Goal: Information Seeking & Learning: Learn about a topic

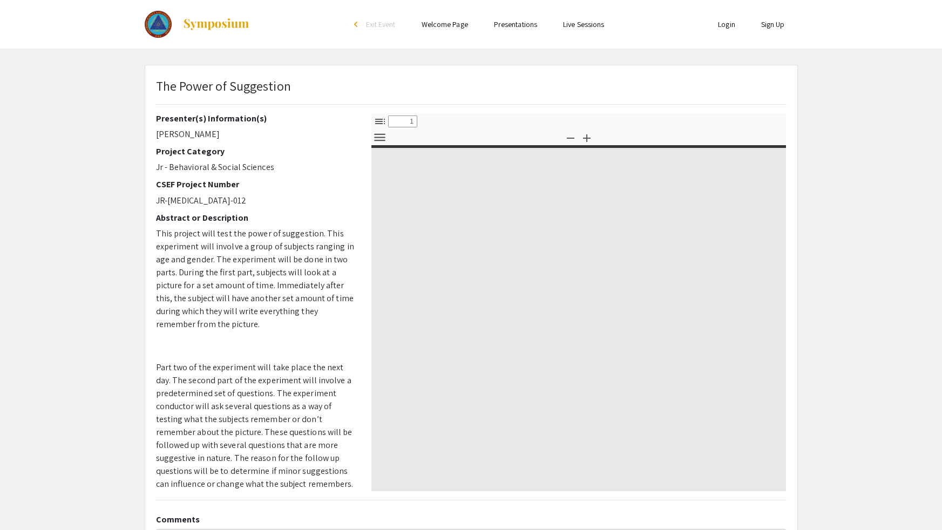
select select "custom"
type input "0"
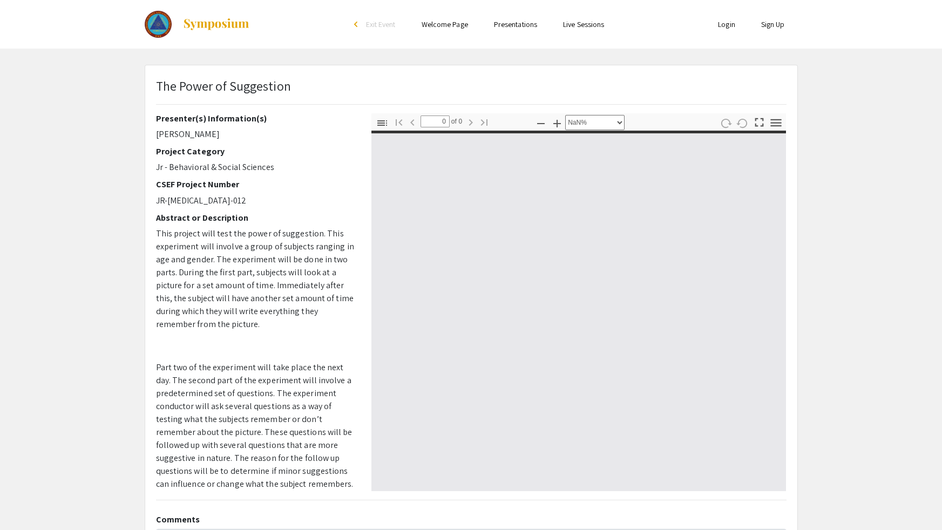
select select "auto"
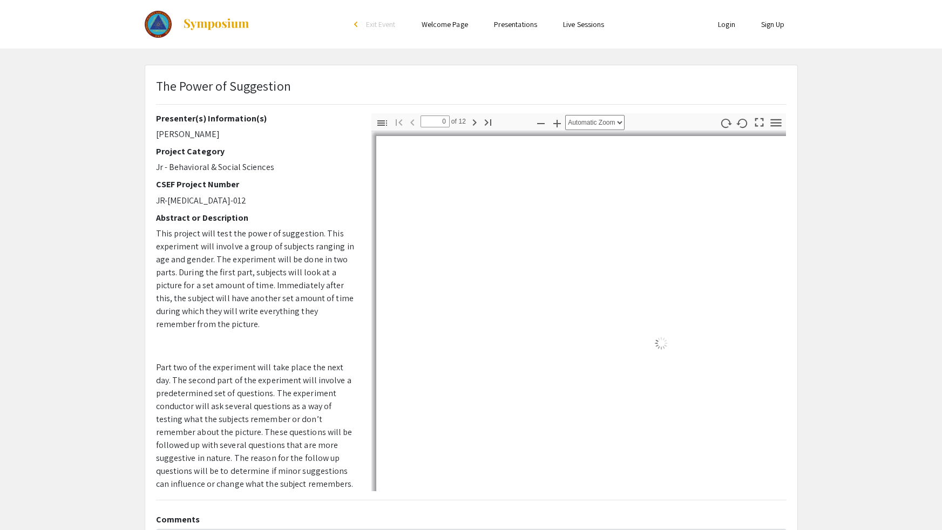
type input "1"
select select "auto"
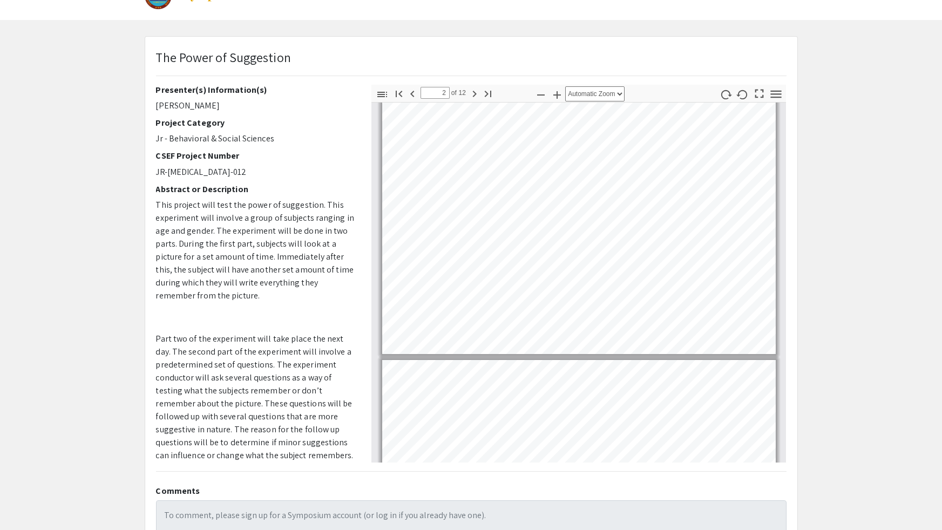
type input "3"
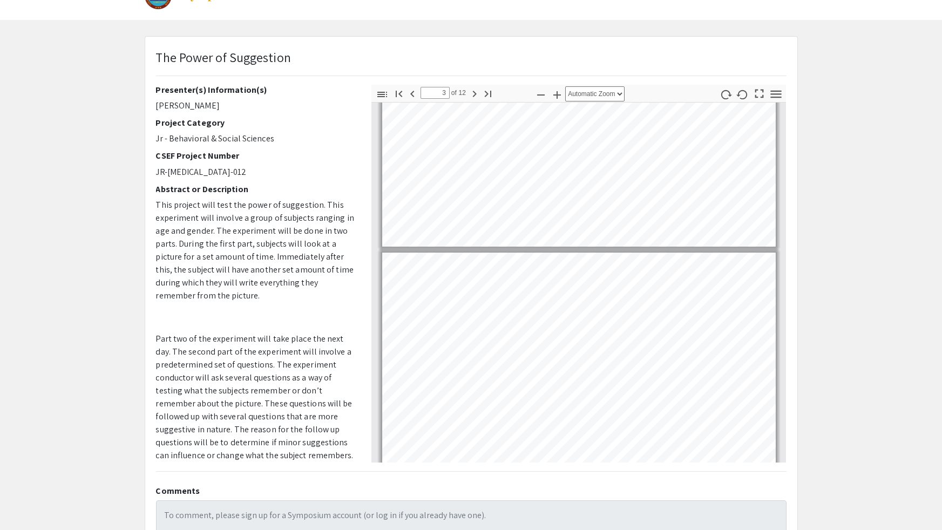
scroll to position [437, 0]
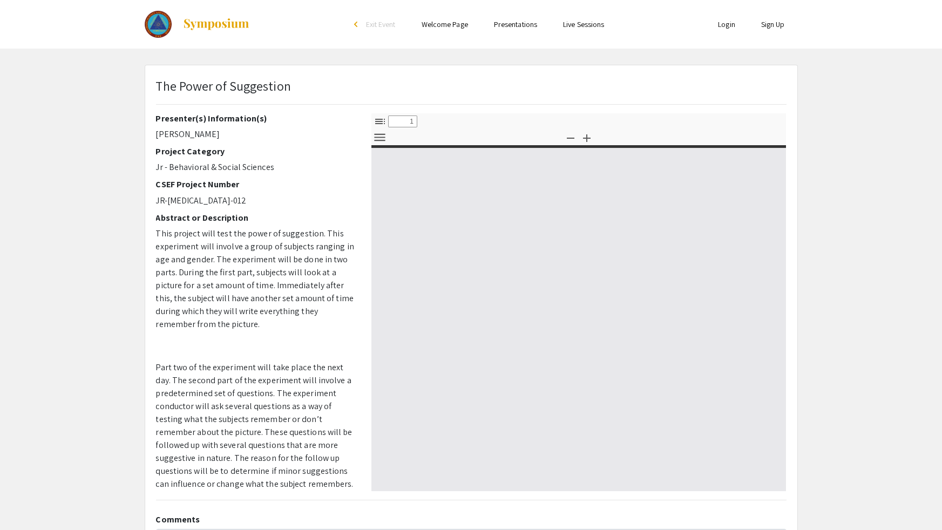
select select "custom"
type input "0"
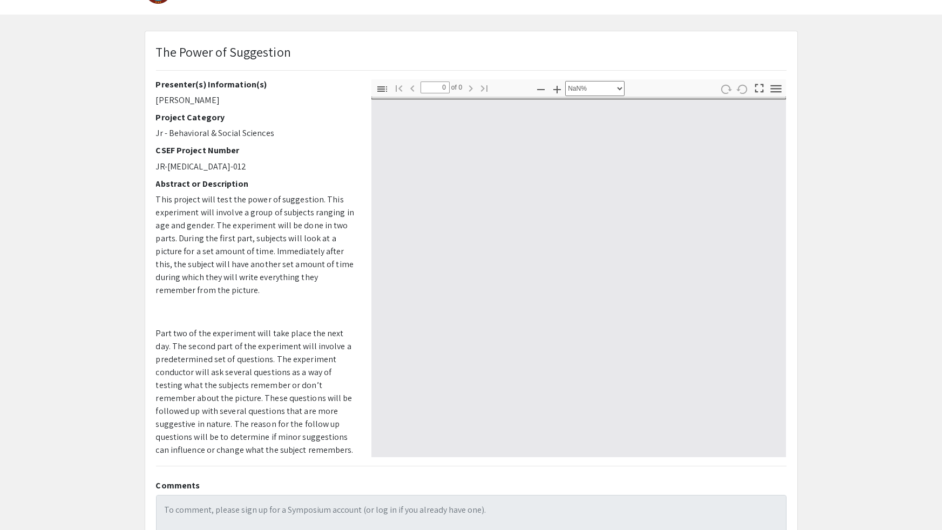
select select "auto"
type input "1"
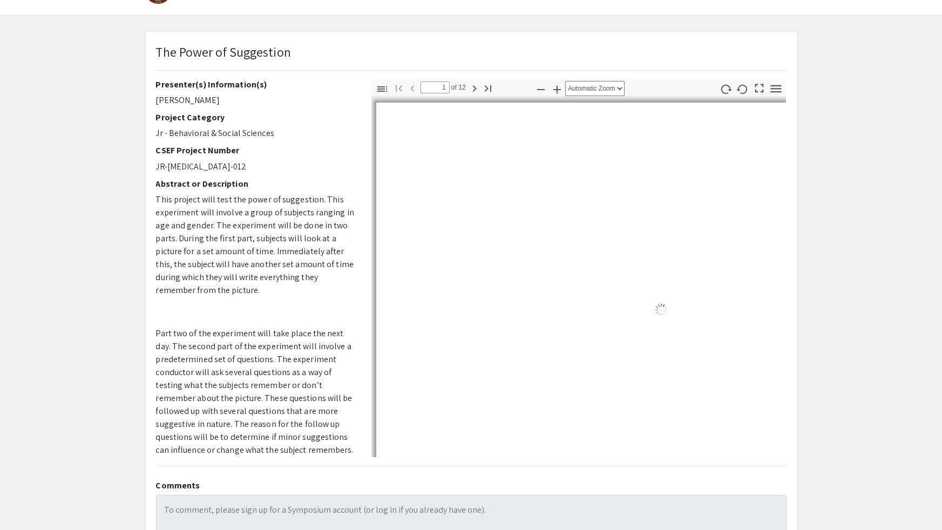
scroll to position [33, 0]
select select "auto"
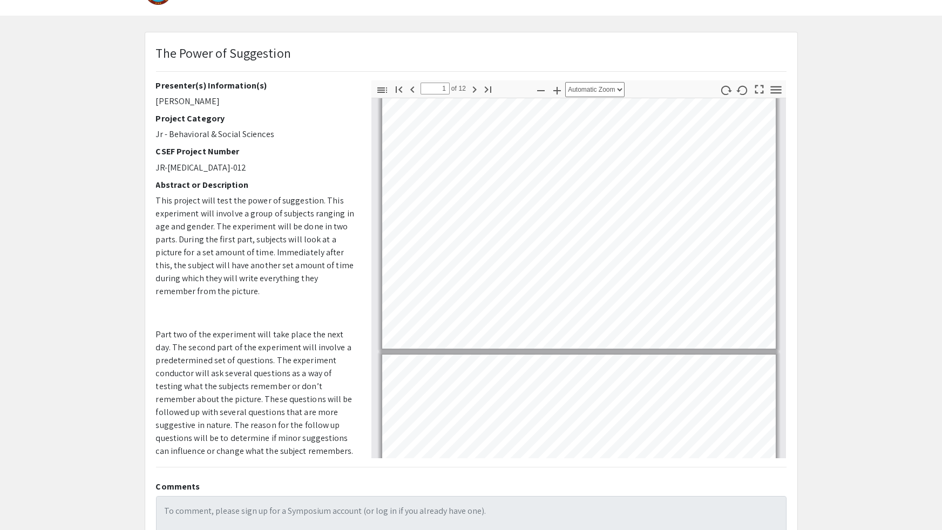
scroll to position [0, 0]
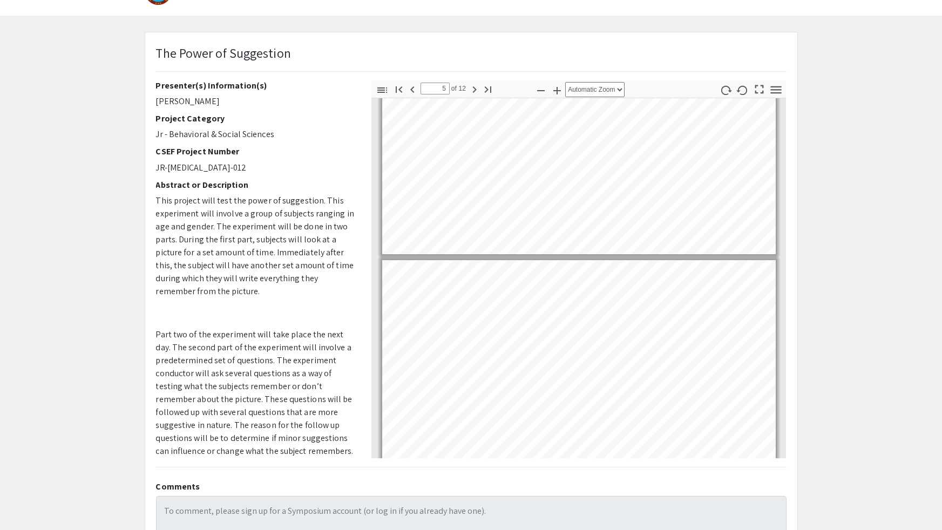
type input "4"
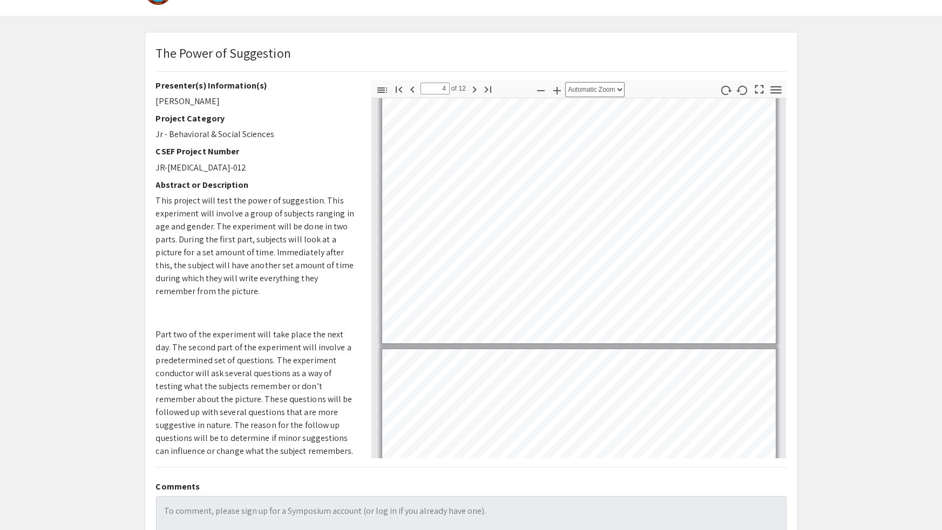
scroll to position [920, 0]
